Goal: Check status: Check status

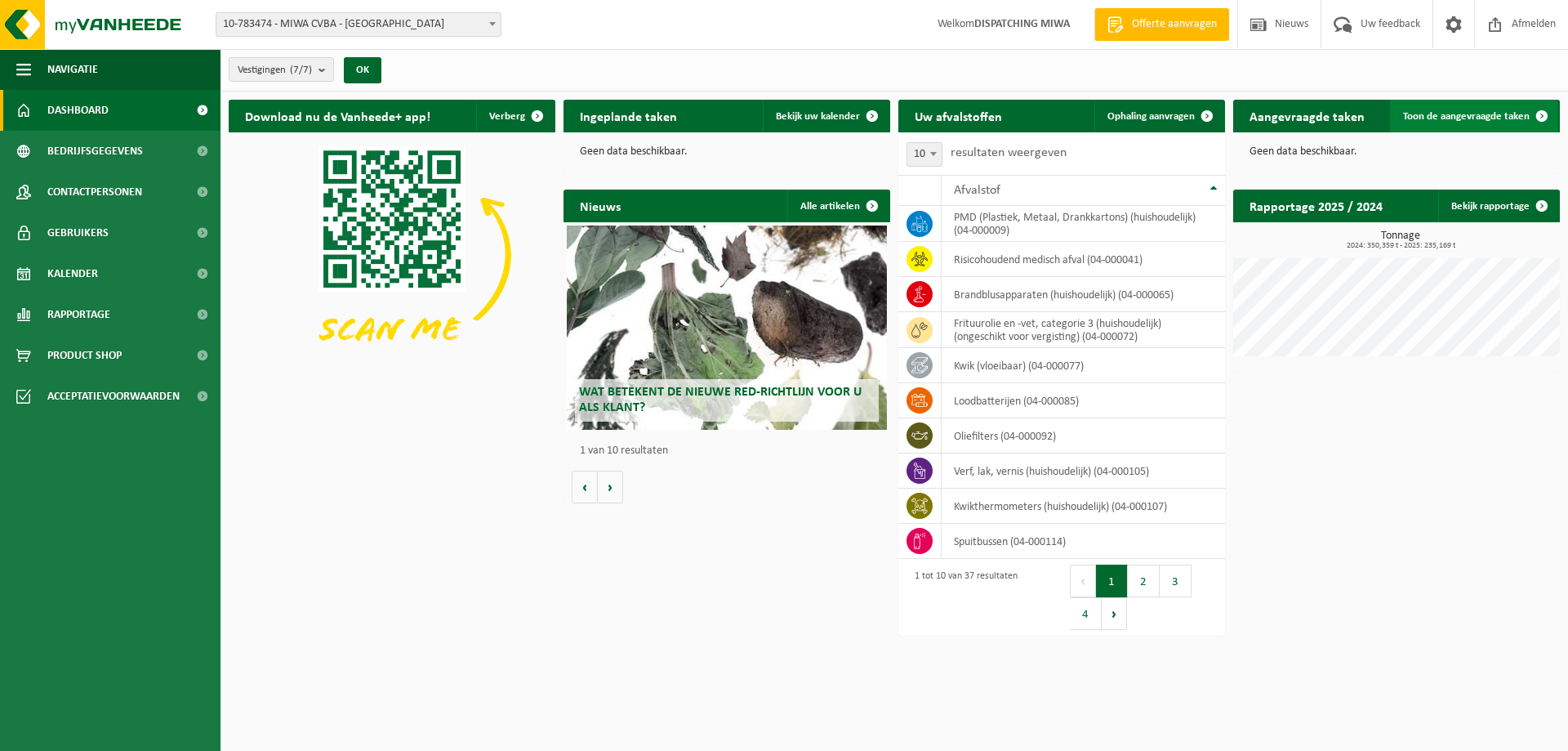
click at [1458, 112] on span "Toon de aangevraagde taken" at bounding box center [1467, 116] width 126 height 10
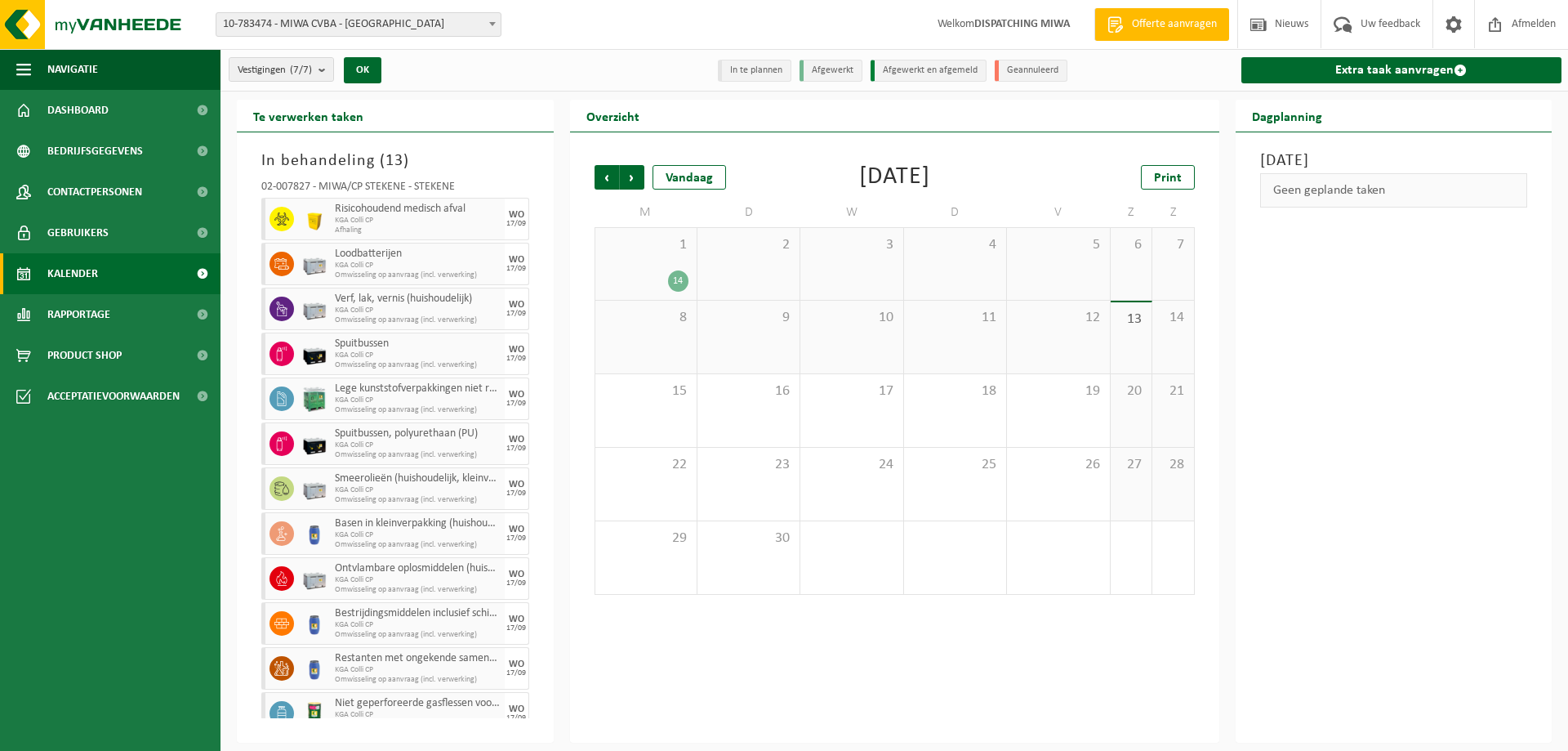
click at [1131, 331] on div "13" at bounding box center [1131, 337] width 41 height 71
click at [651, 269] on div "1 14" at bounding box center [646, 263] width 101 height 72
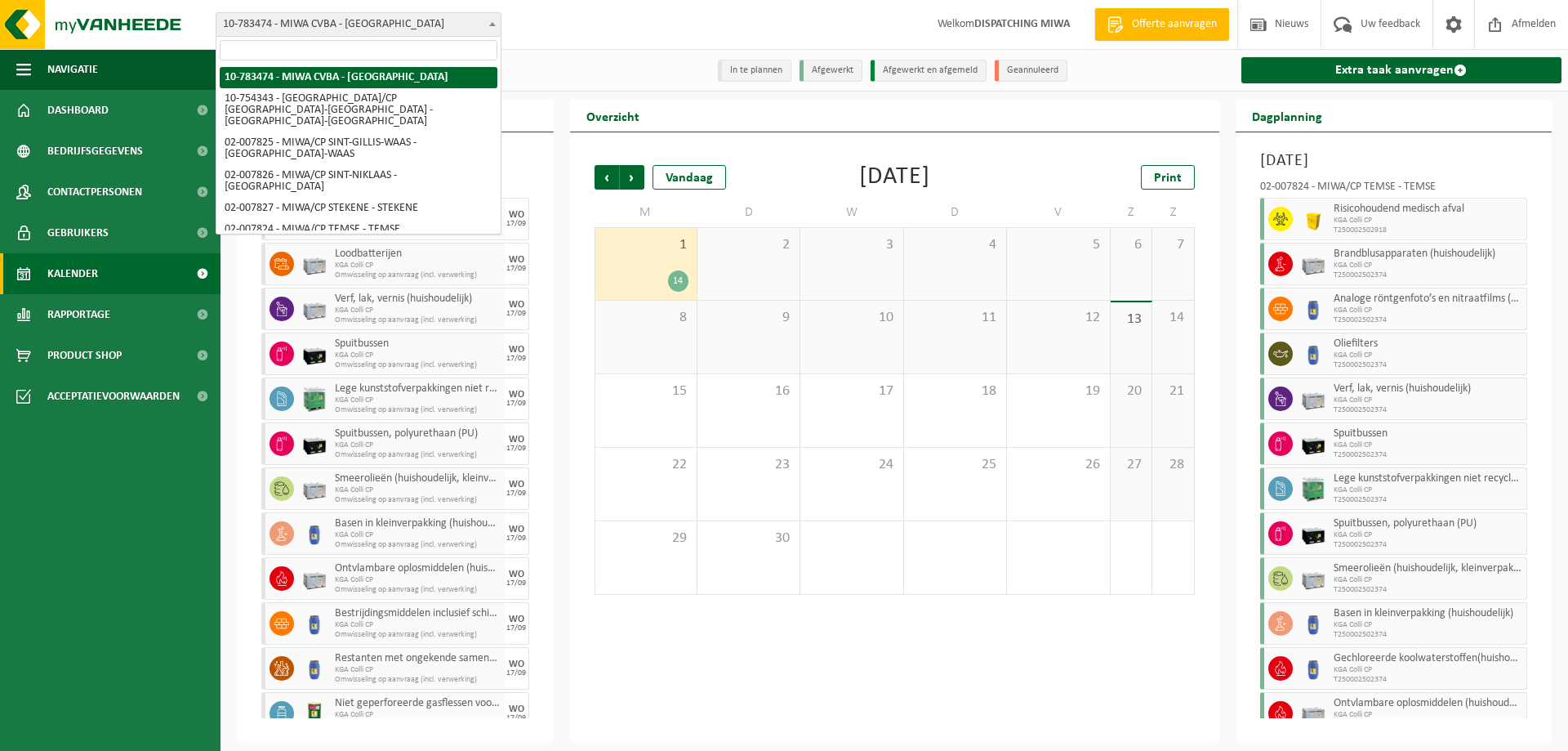
click at [495, 20] on span at bounding box center [493, 23] width 17 height 21
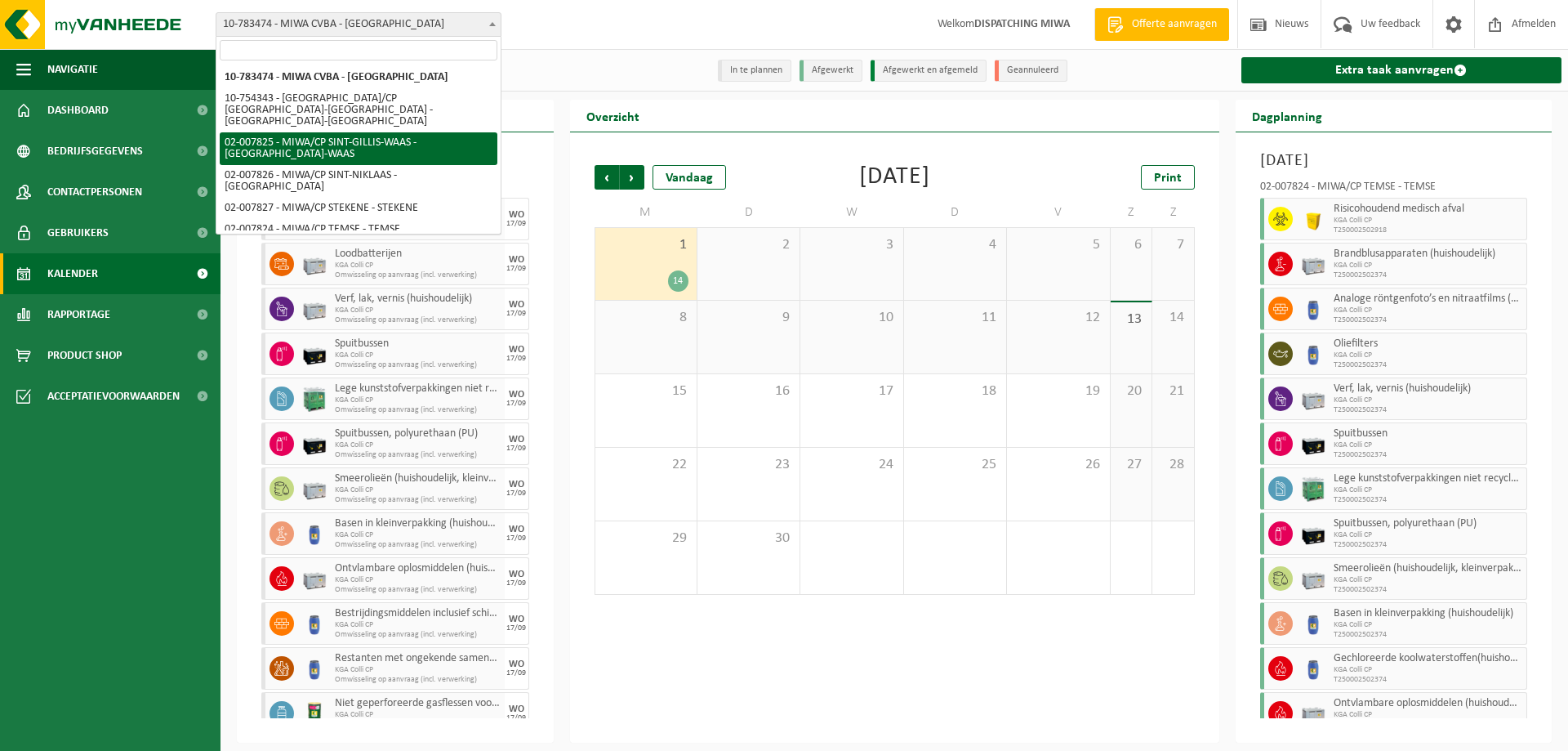
select select "27798"
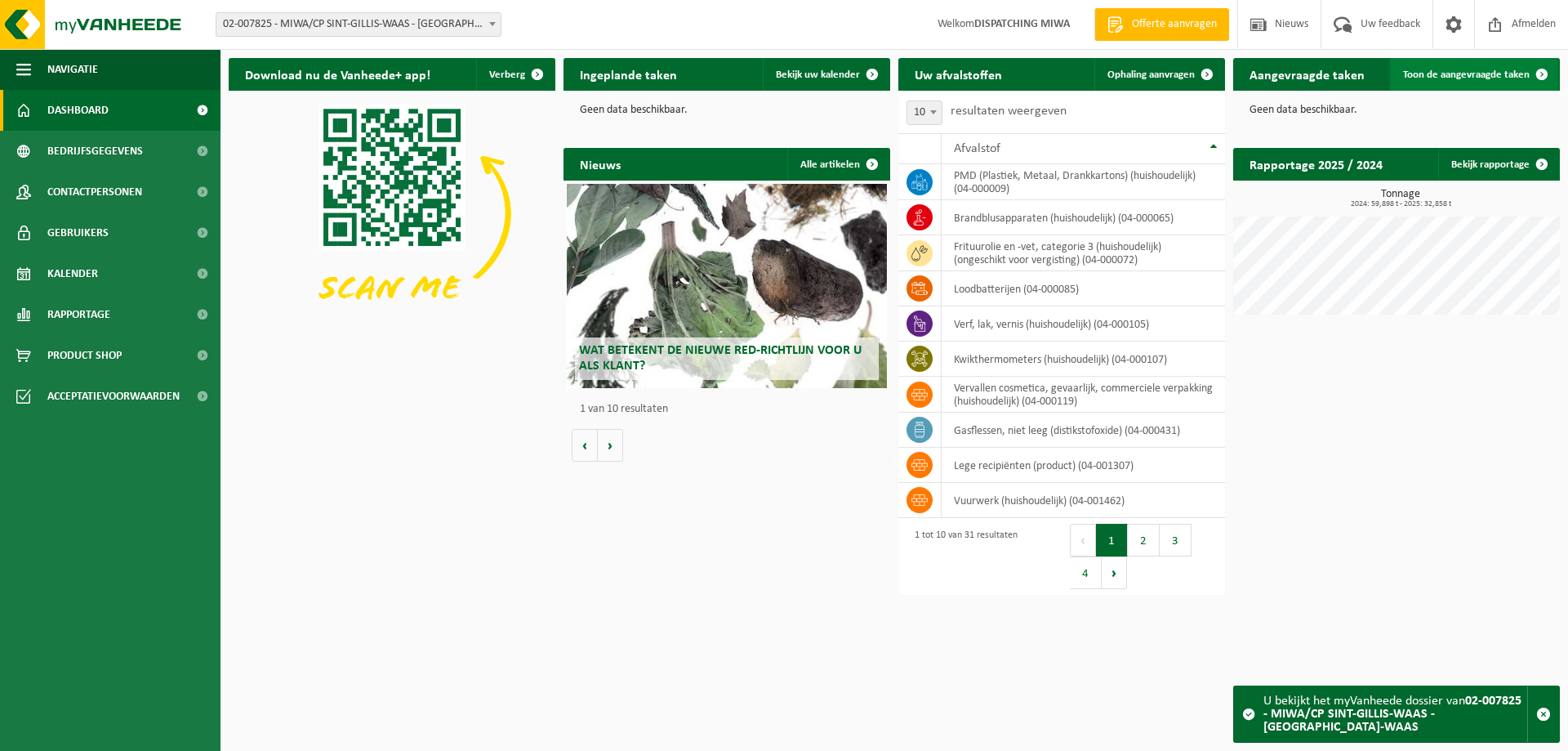
click at [1480, 72] on span "Toon de aangevraagde taken" at bounding box center [1467, 74] width 126 height 10
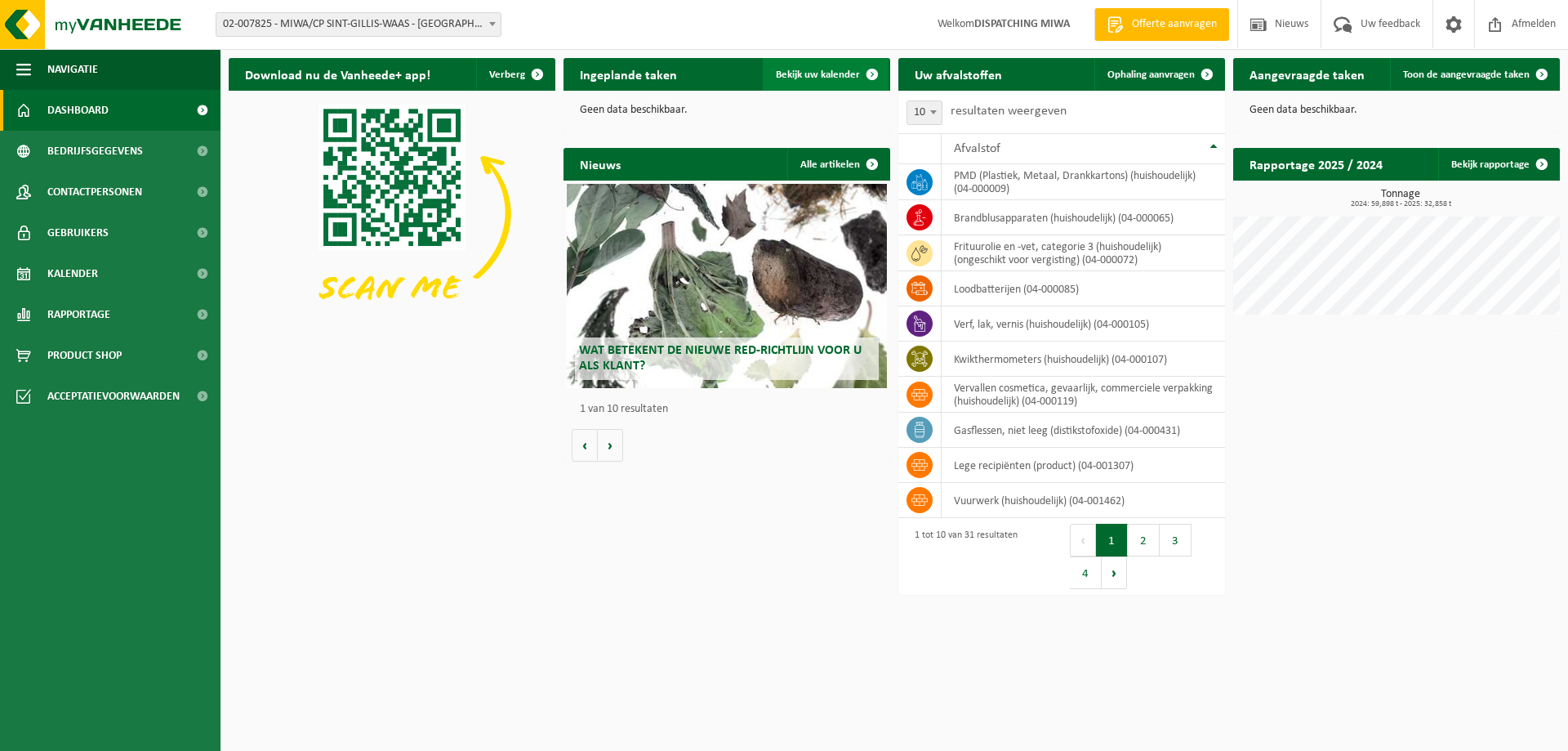
click at [804, 74] on span "Bekijk uw kalender" at bounding box center [818, 74] width 85 height 10
click at [1485, 73] on span "Toon de aangevraagde taken" at bounding box center [1467, 74] width 126 height 10
click at [1129, 535] on button "2" at bounding box center [1144, 539] width 32 height 33
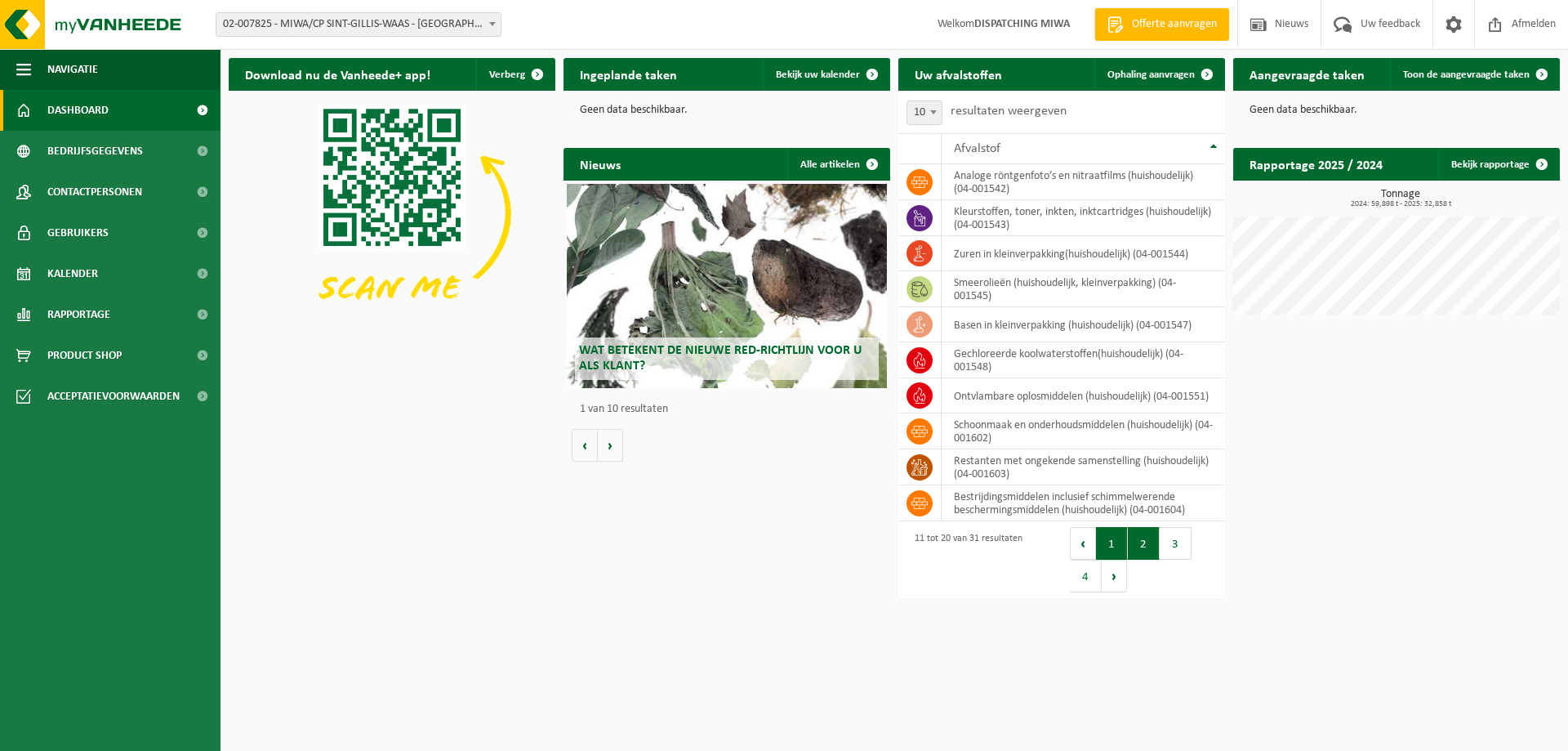
click at [1108, 539] on button "1" at bounding box center [1112, 543] width 32 height 33
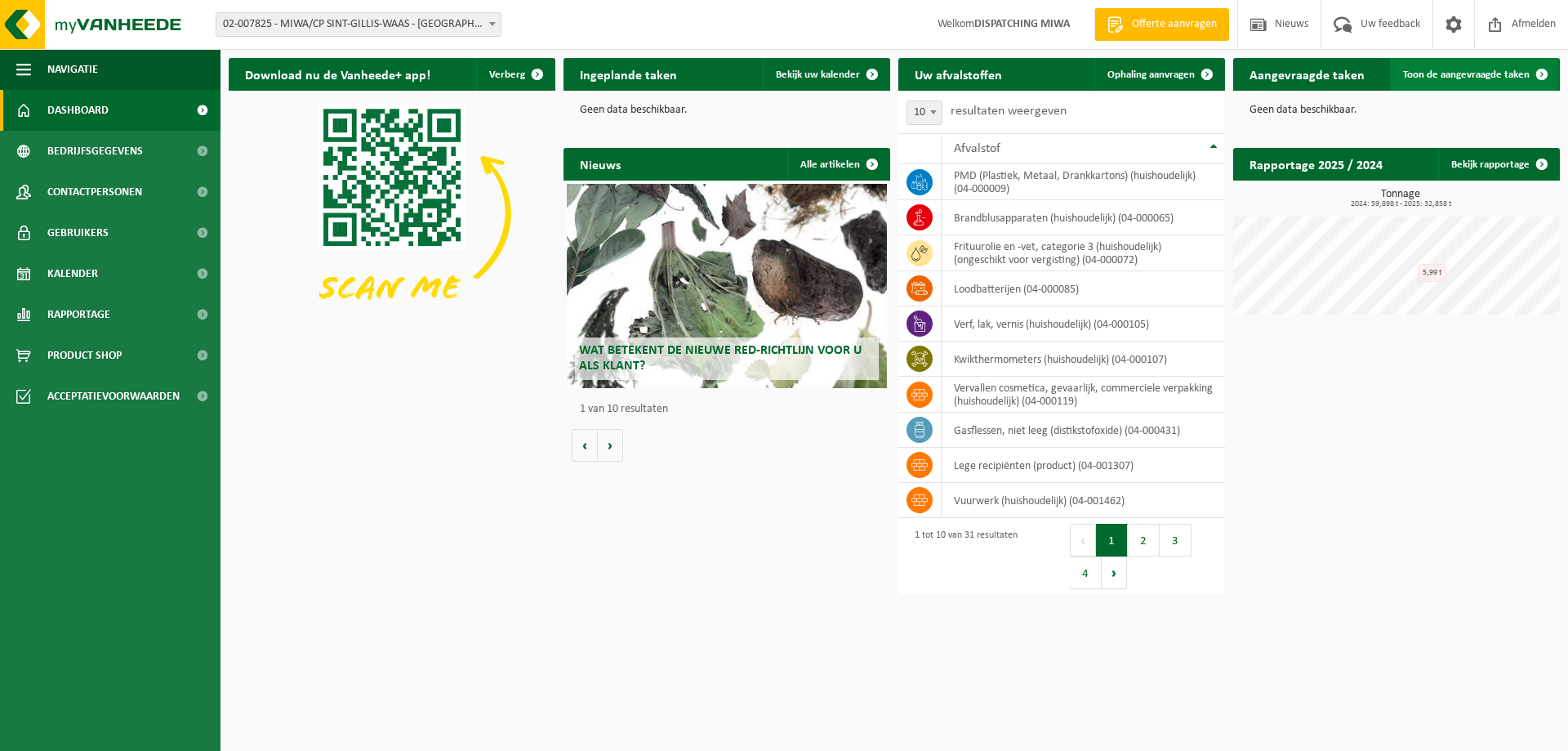
click at [1456, 72] on span "Toon de aangevraagde taken" at bounding box center [1467, 74] width 126 height 10
